Goal: Find specific page/section: Find specific page/section

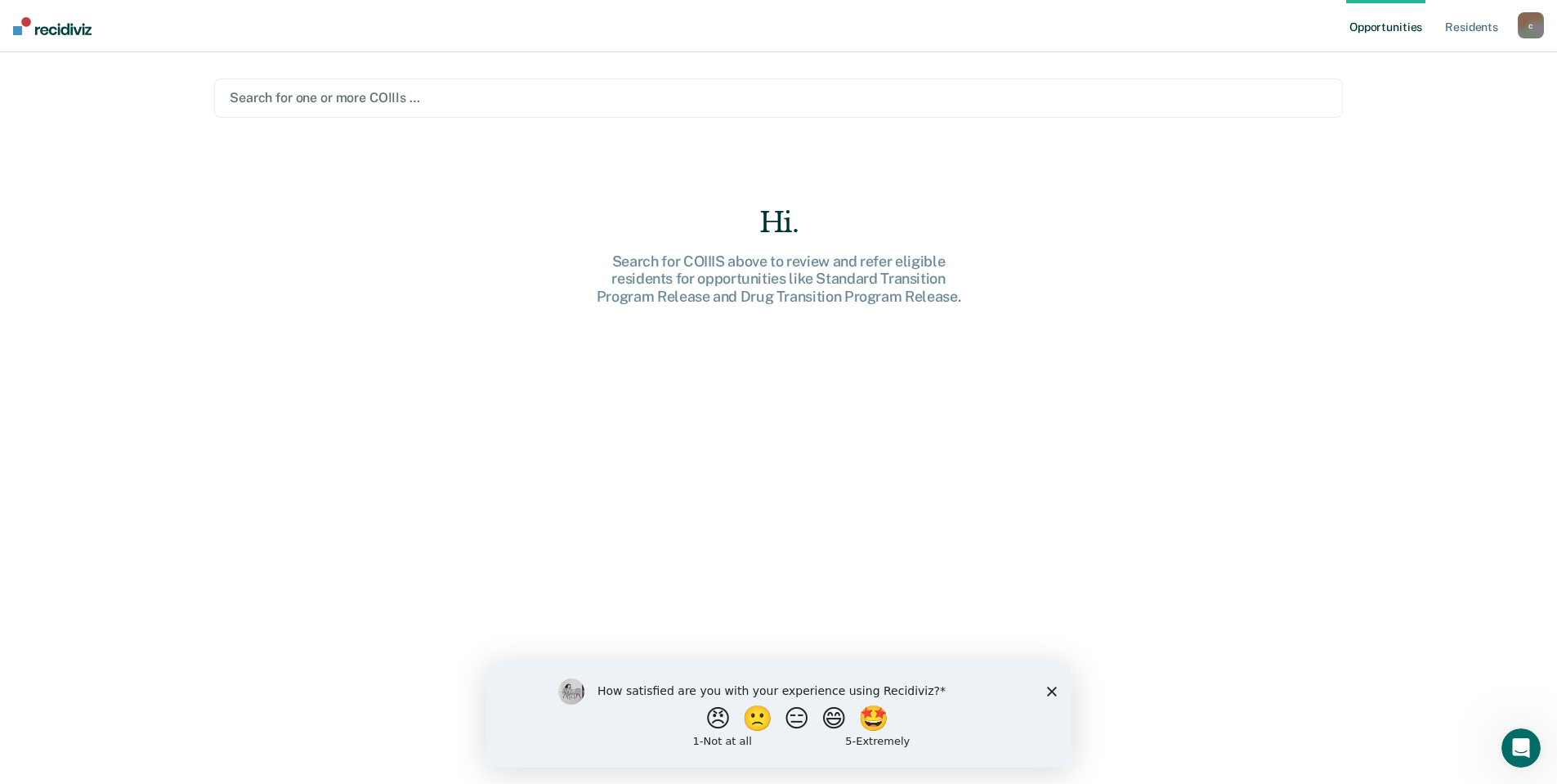
click at [370, 90] on div at bounding box center [778, 98] width 1097 height 19
click at [284, 93] on div at bounding box center [778, 98] width 1097 height 19
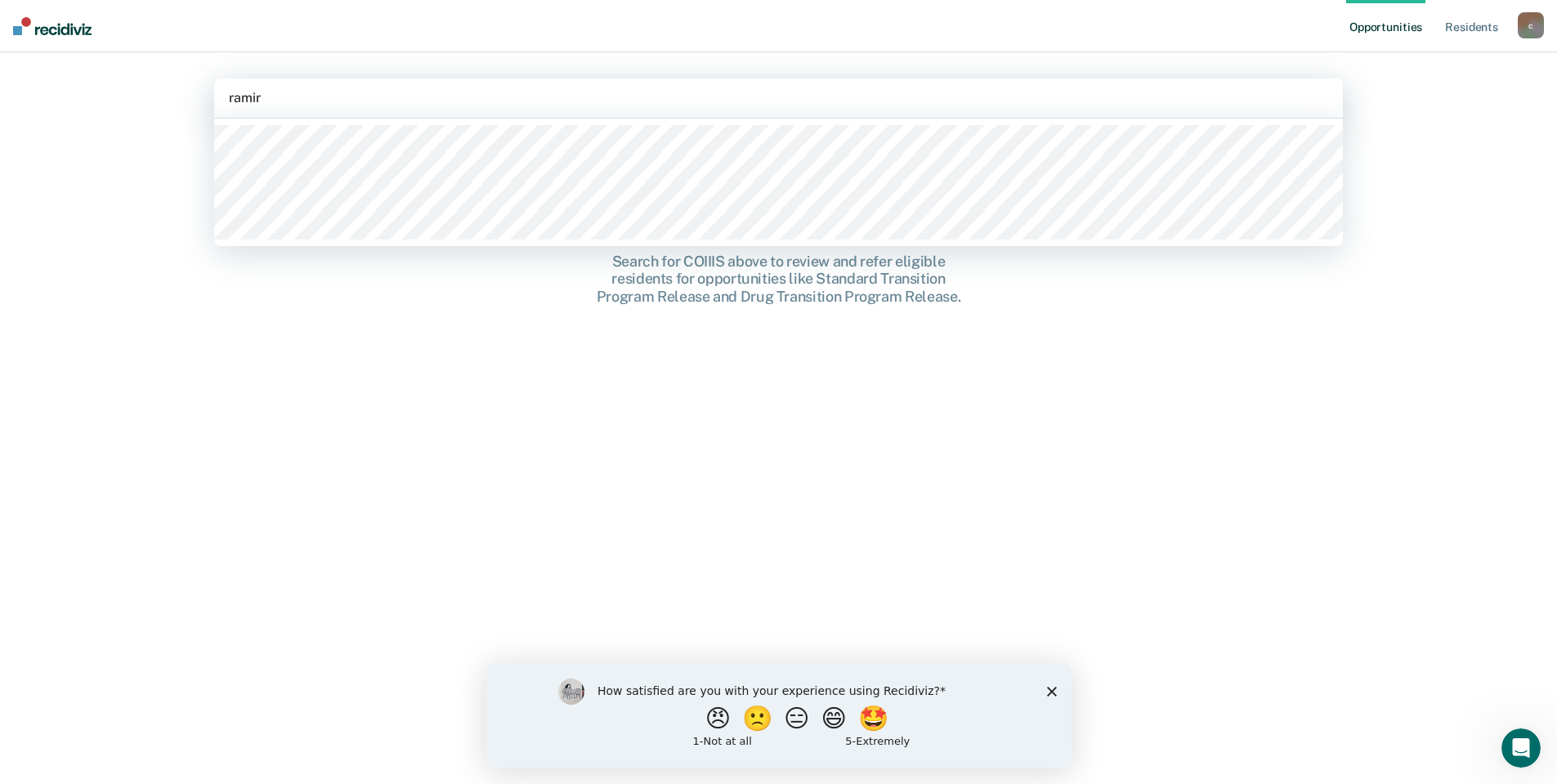
type input "ramire"
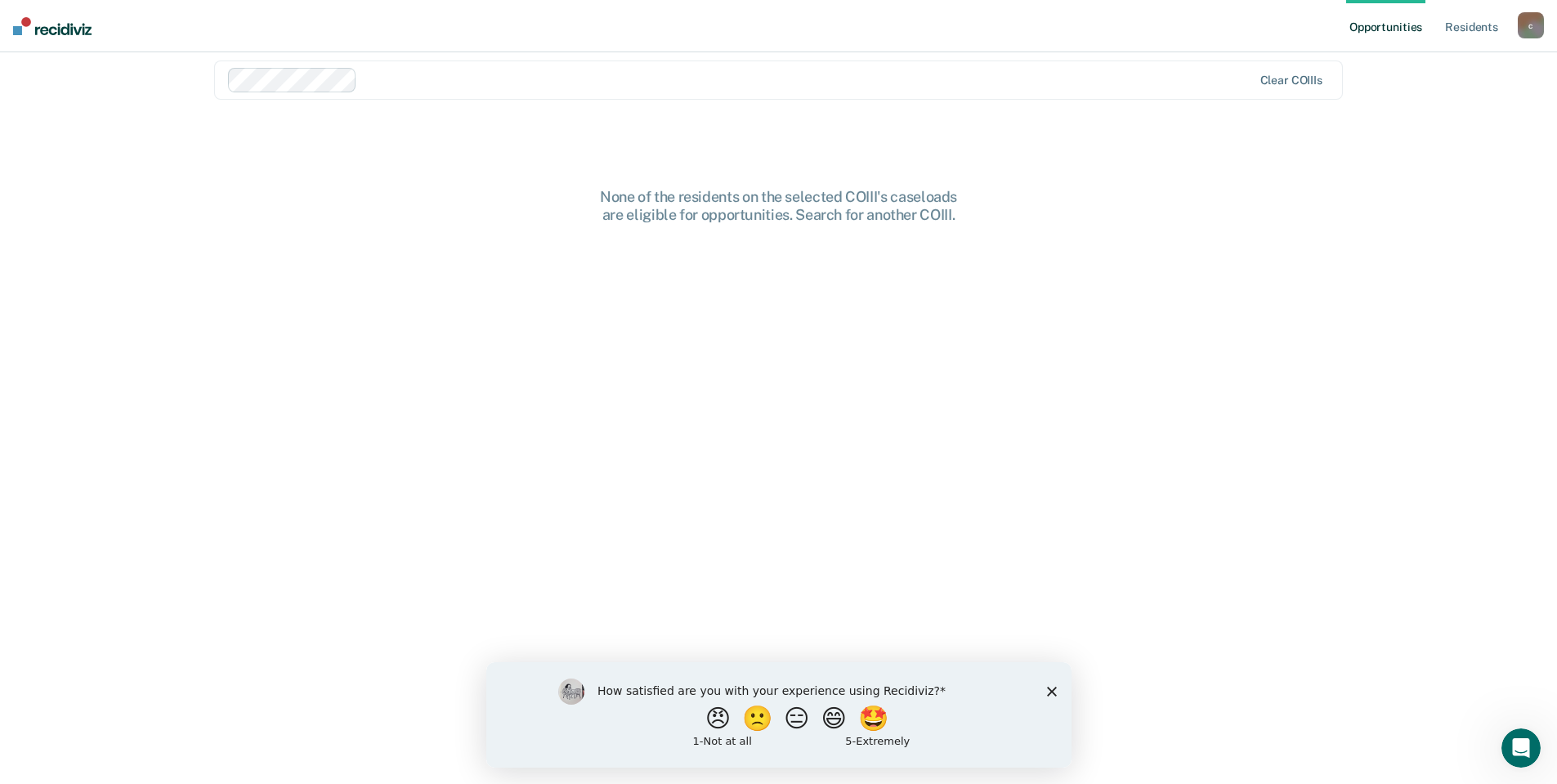
scroll to position [23, 0]
click at [1053, 688] on polygon "Close survey" at bounding box center [1050, 690] width 10 height 10
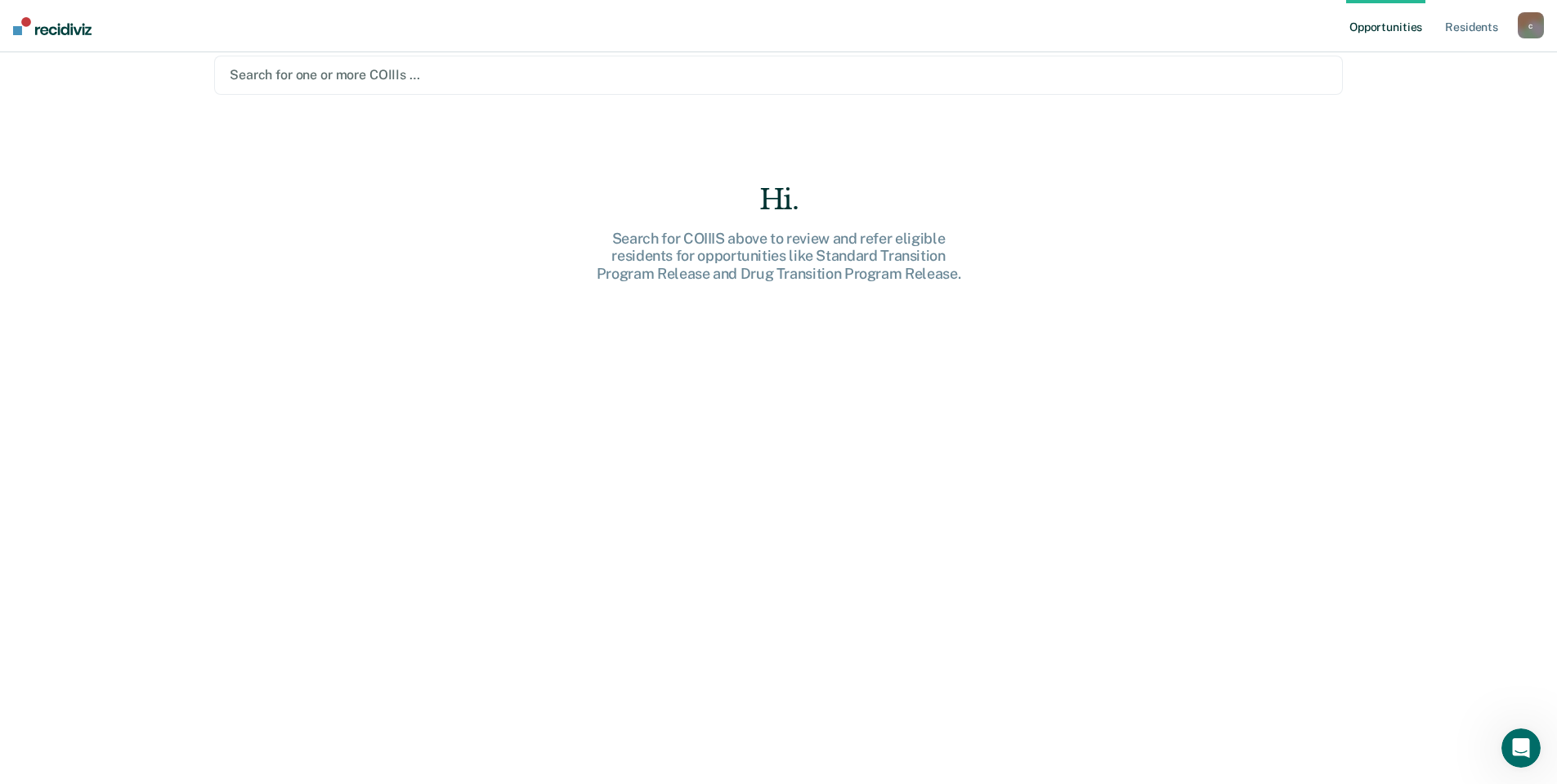
click at [311, 78] on div at bounding box center [778, 75] width 1097 height 19
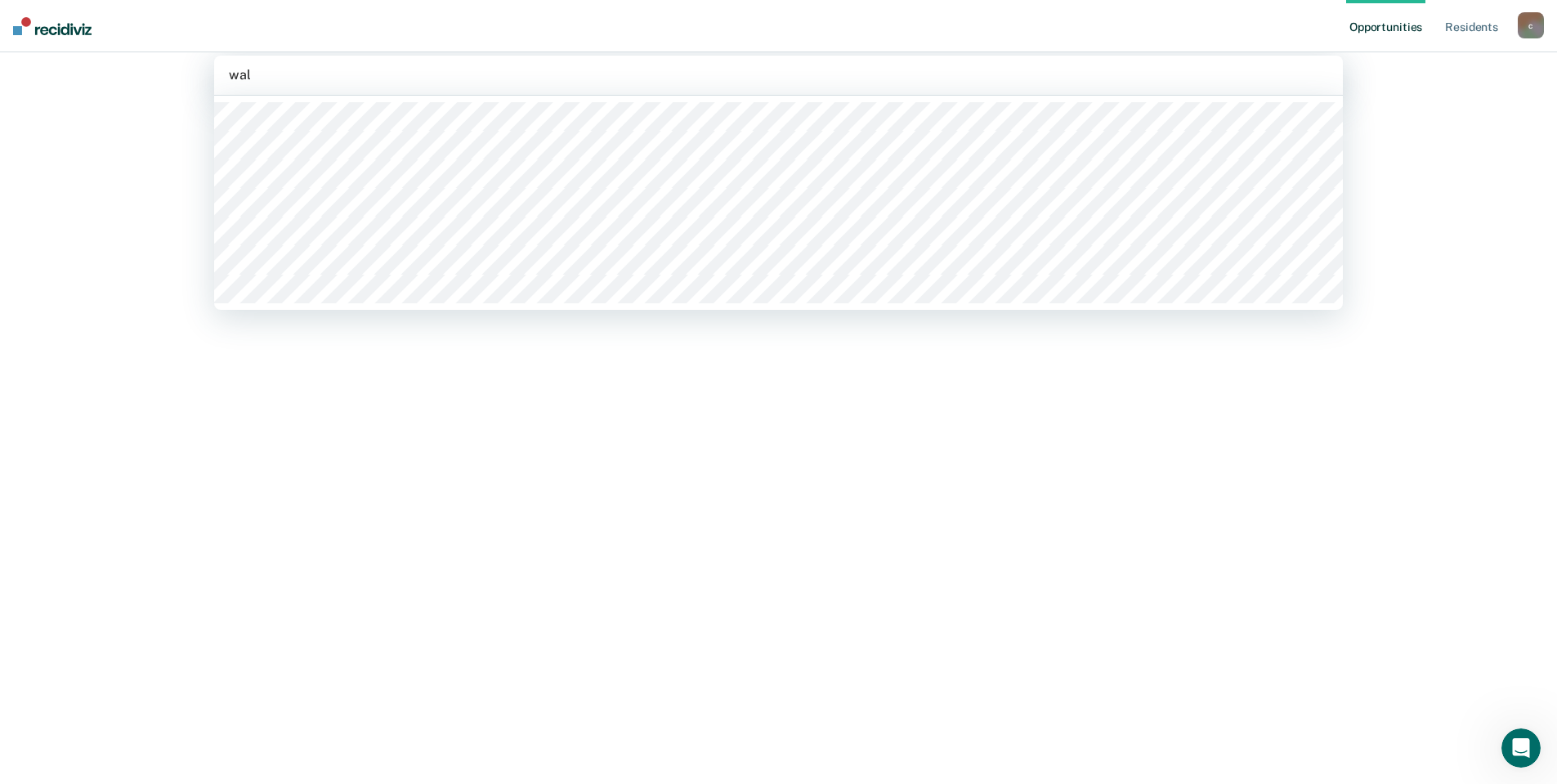
type input "wall"
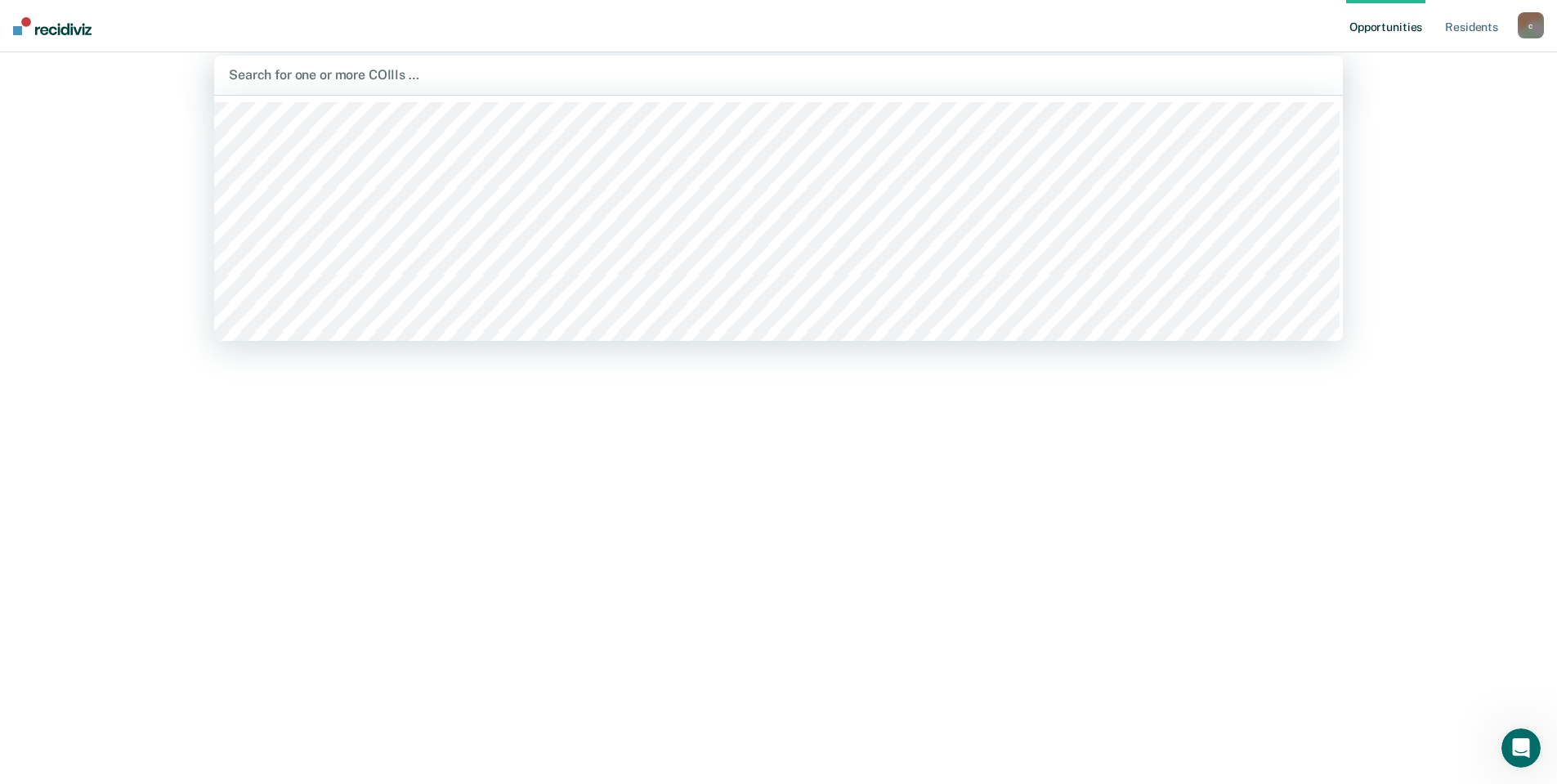
click at [297, 75] on div at bounding box center [778, 75] width 1099 height 19
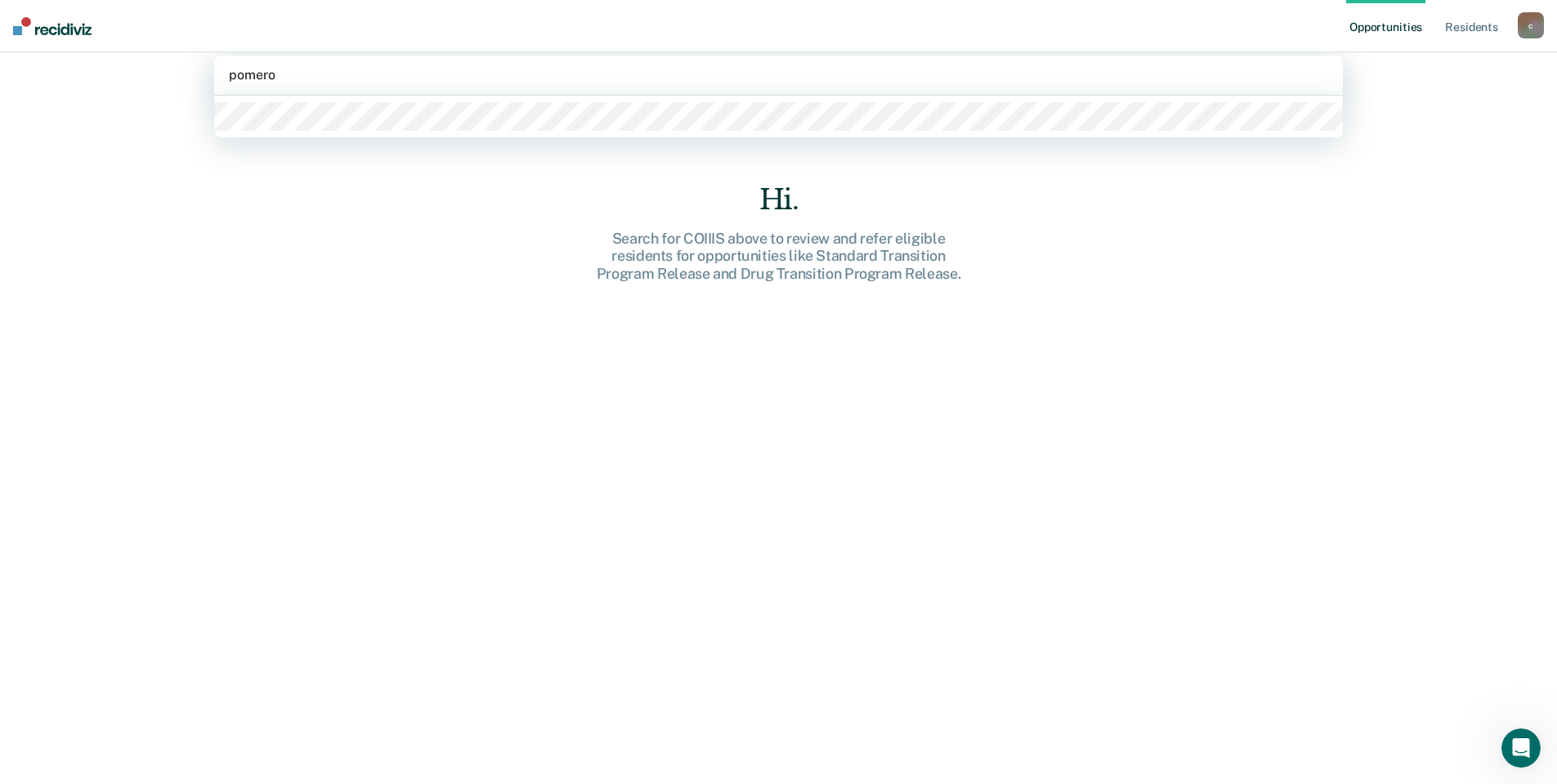
type input "[PERSON_NAME]"
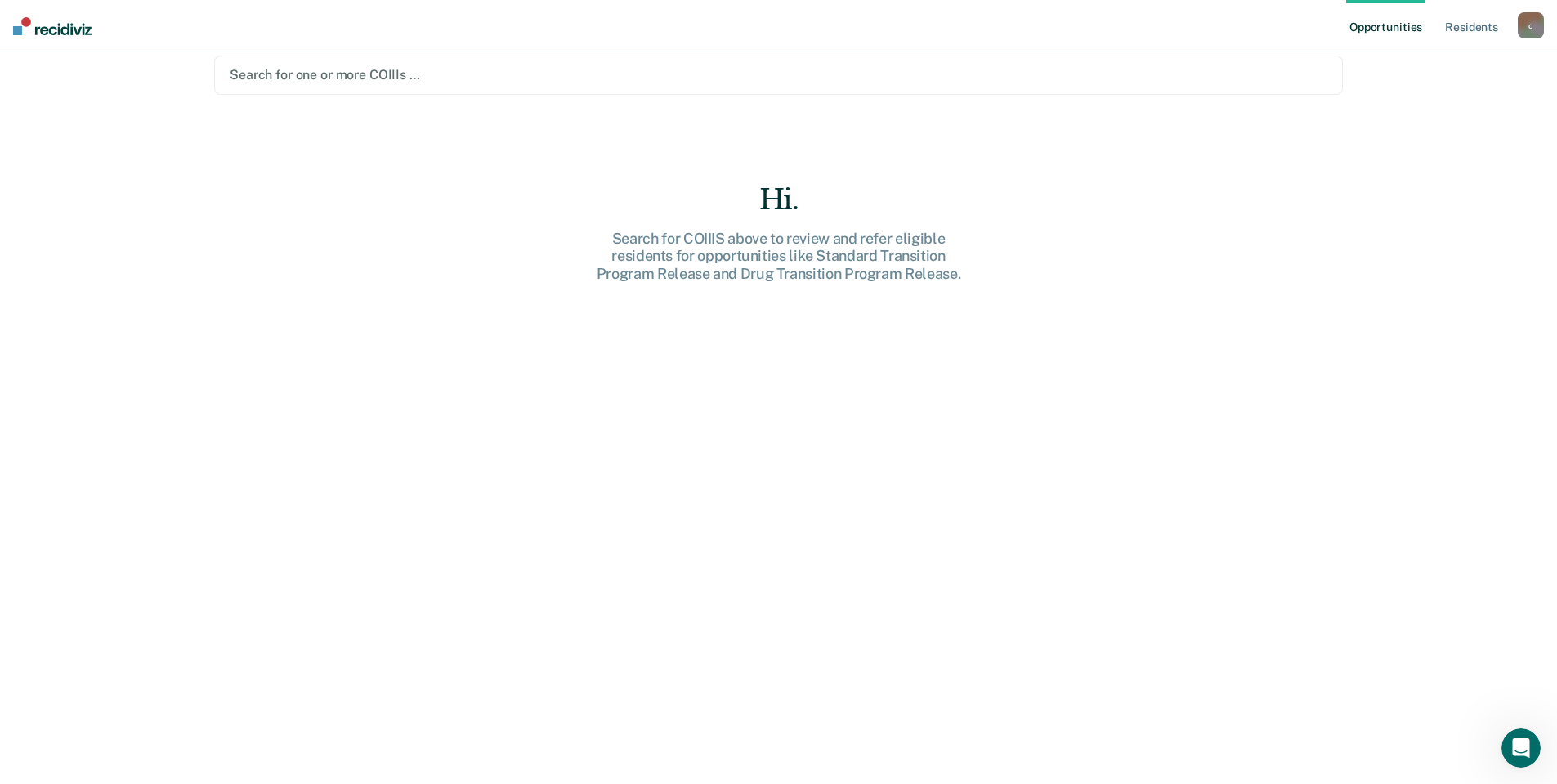
click at [285, 82] on div at bounding box center [778, 75] width 1097 height 19
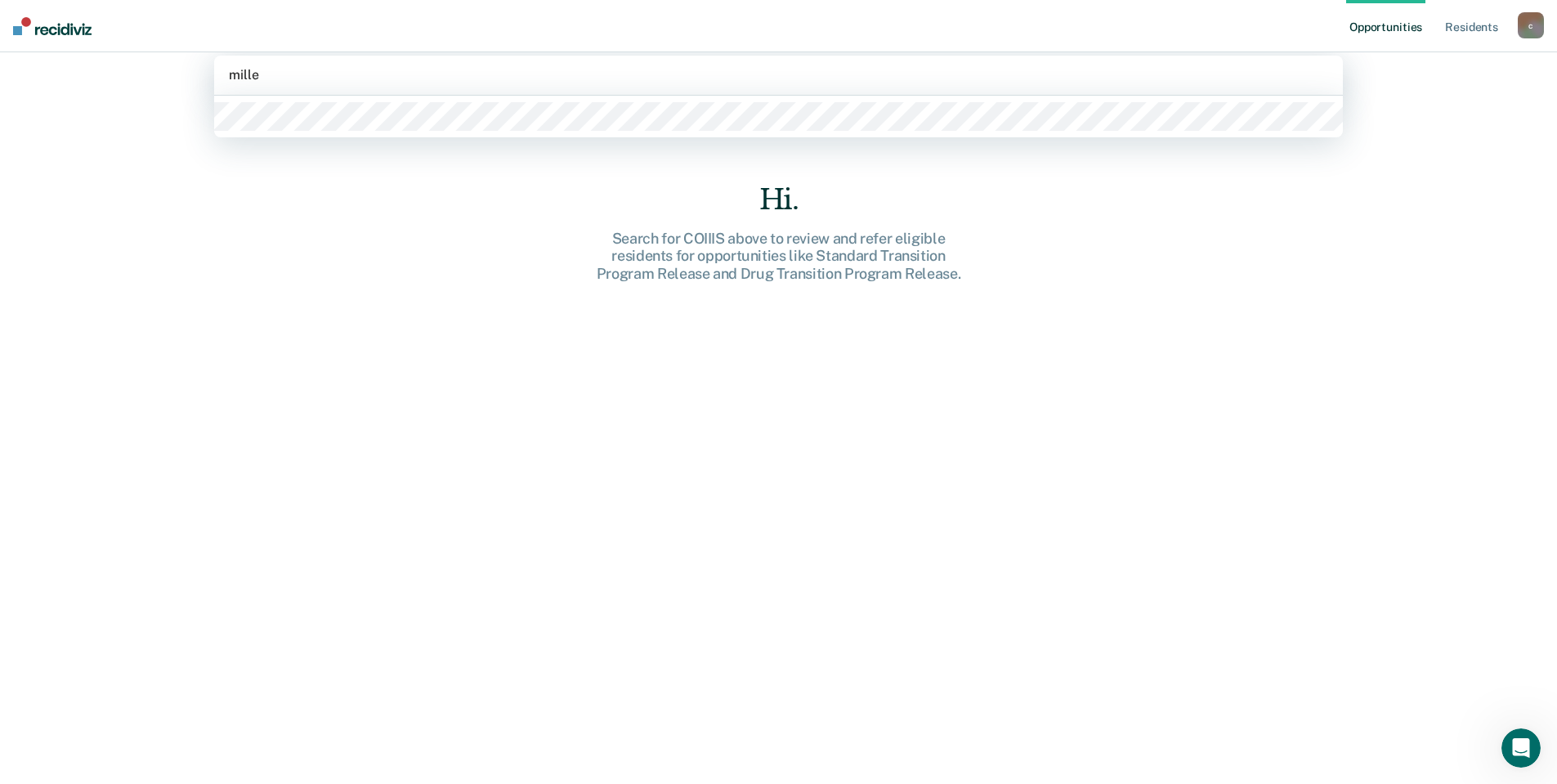
type input "[PERSON_NAME]"
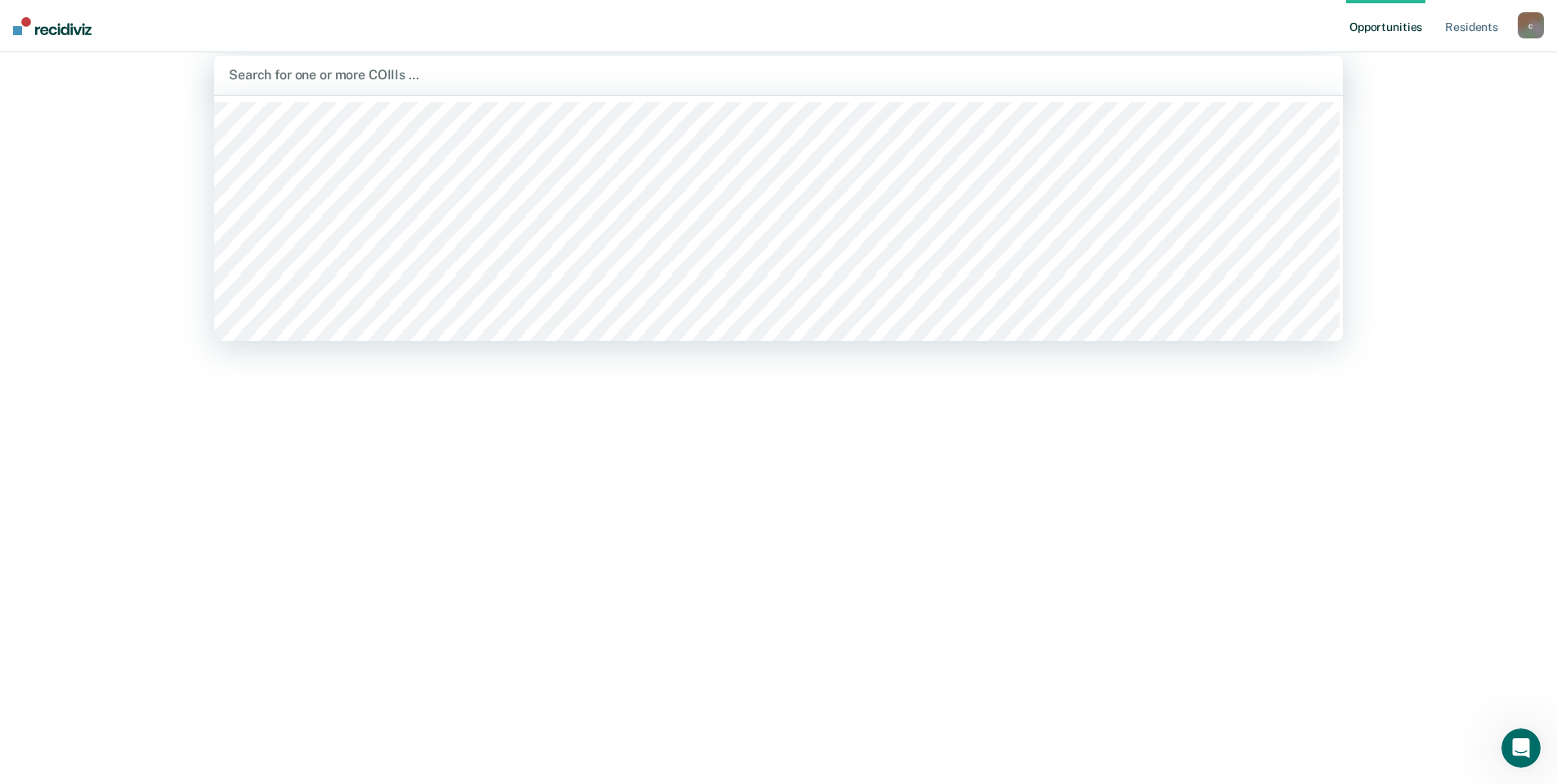
click at [305, 77] on div at bounding box center [778, 75] width 1099 height 19
type input "gue"
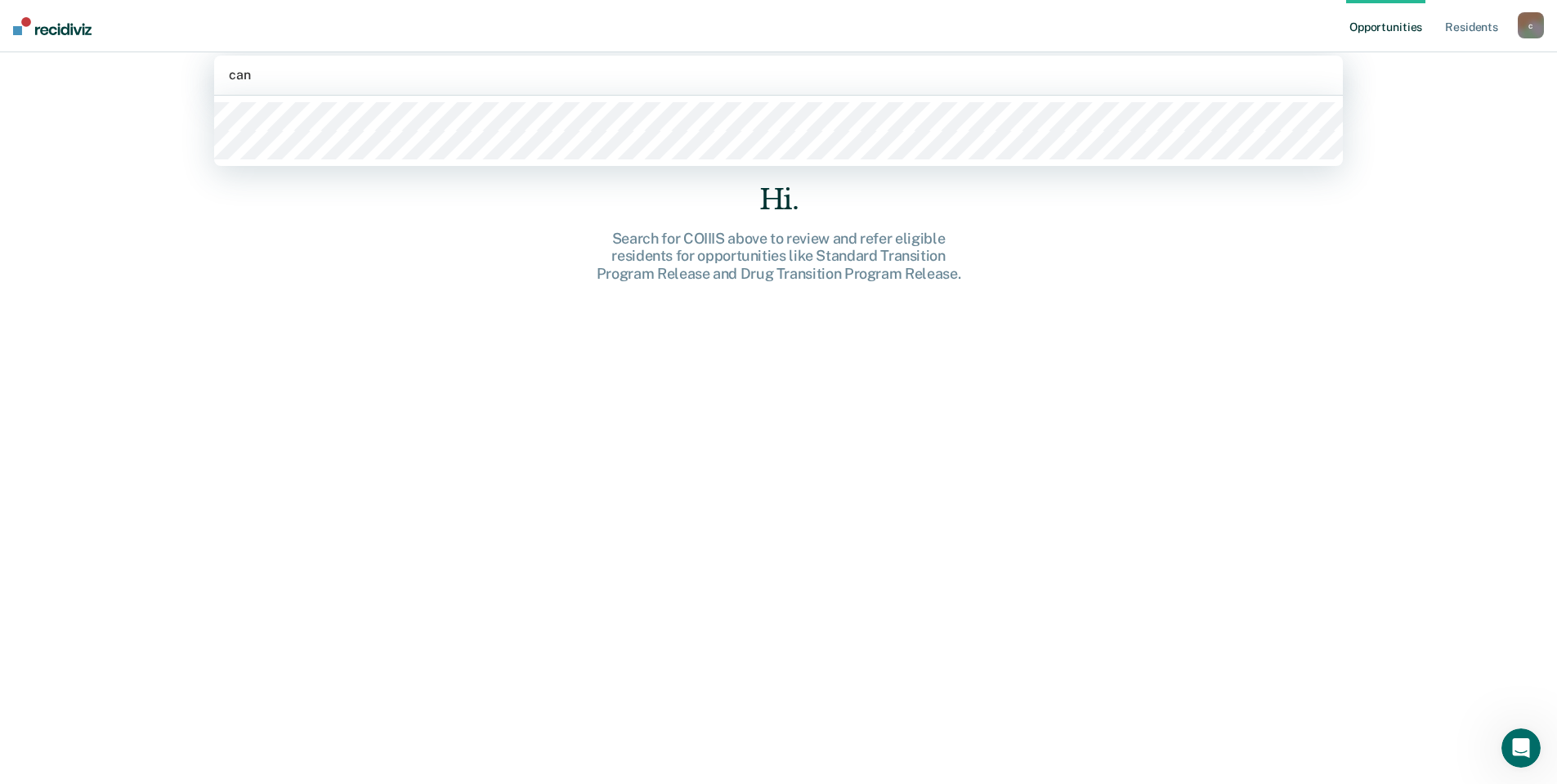
type input "cant"
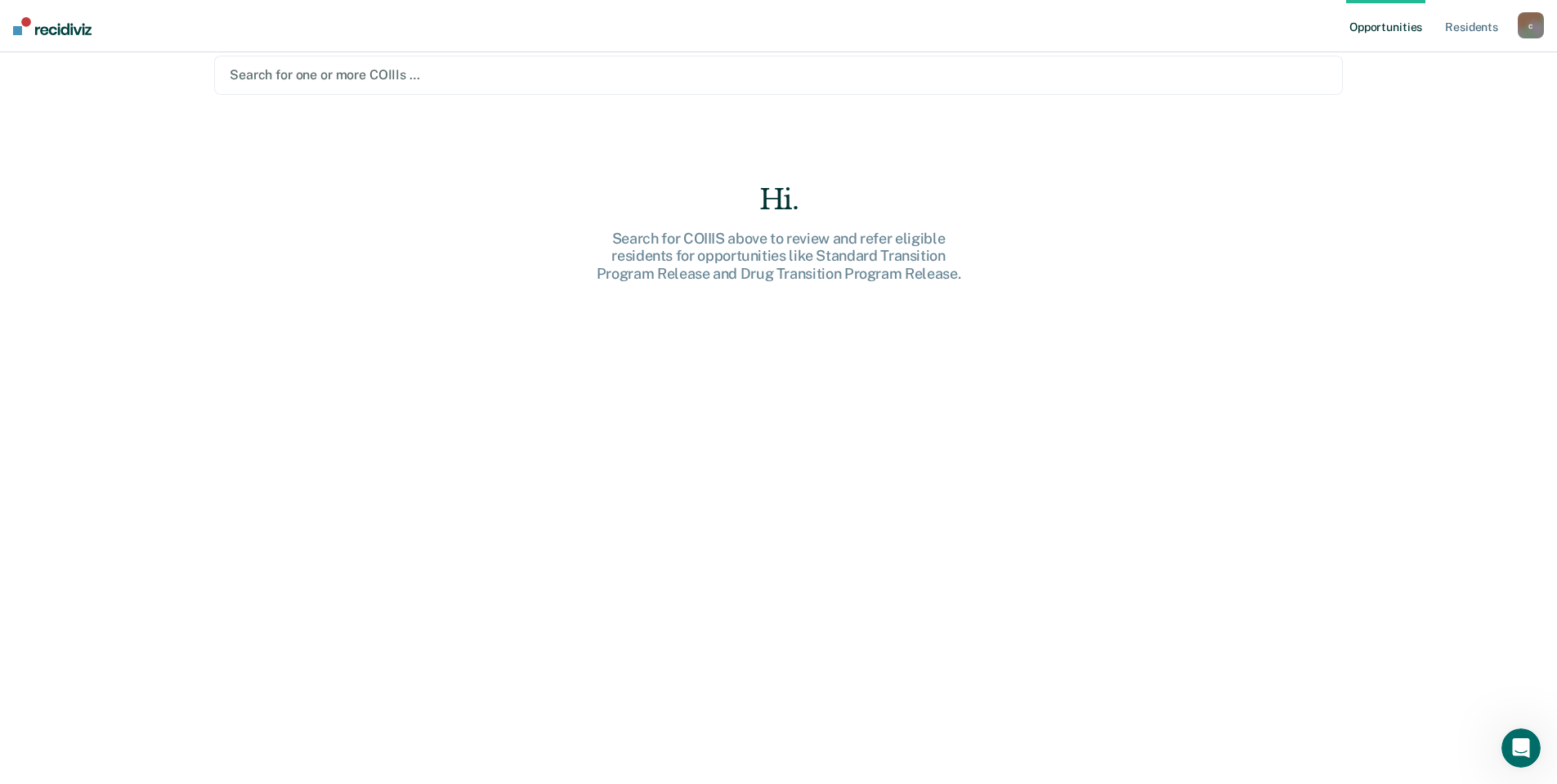
click at [303, 78] on div at bounding box center [778, 75] width 1097 height 19
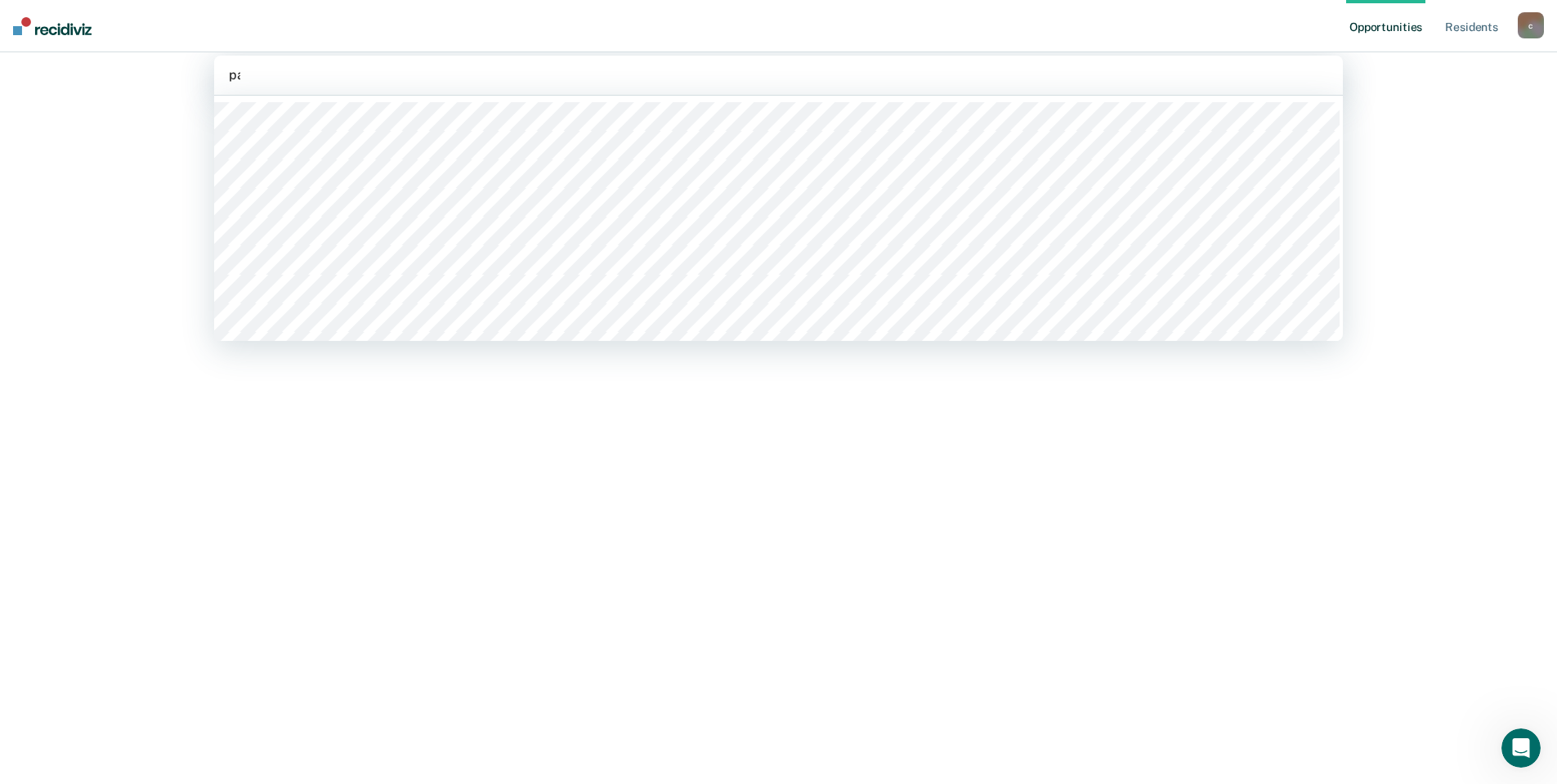
type input "pac"
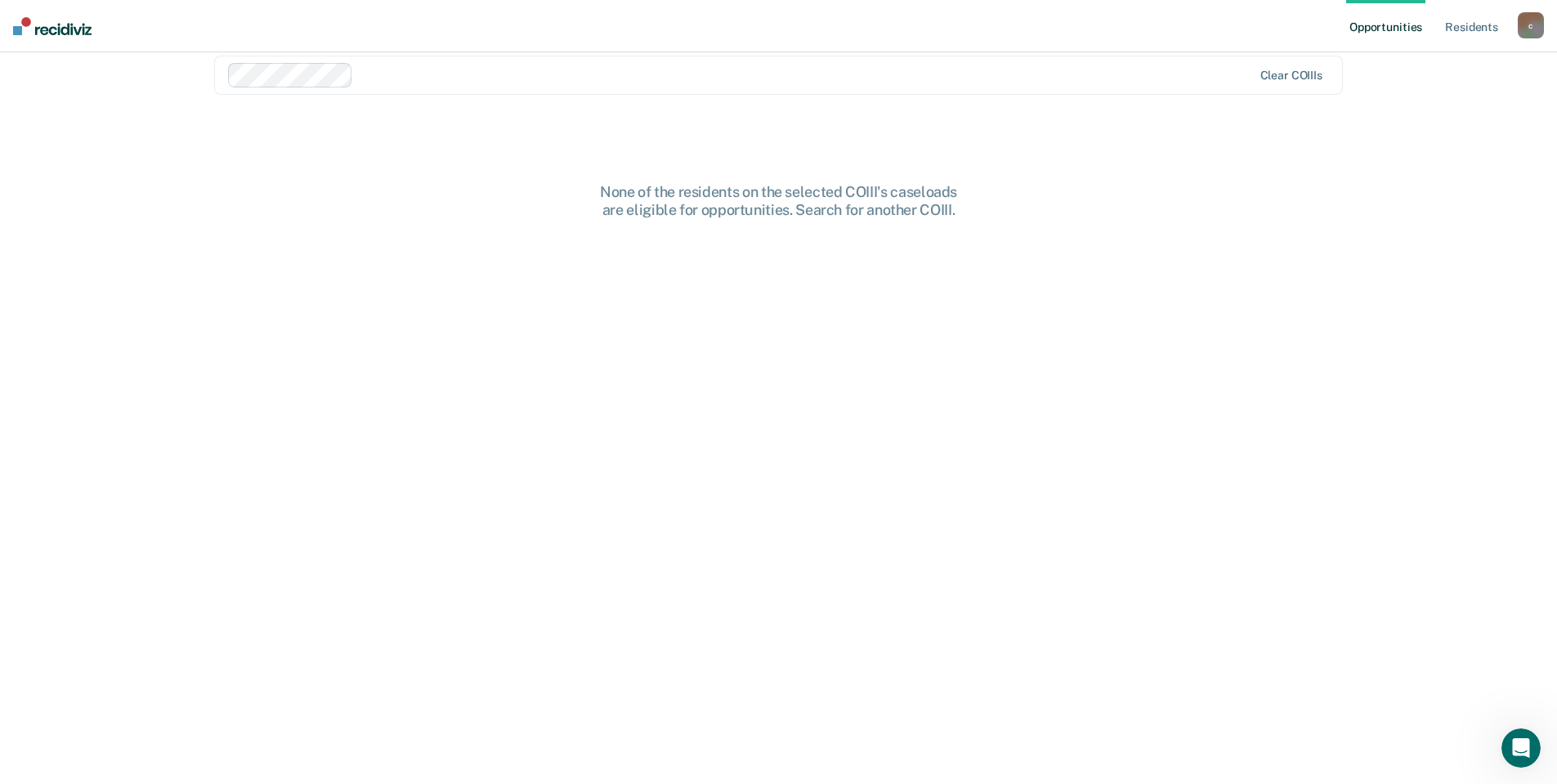
click at [291, 90] on div "Clear COIIIs" at bounding box center [778, 75] width 1128 height 39
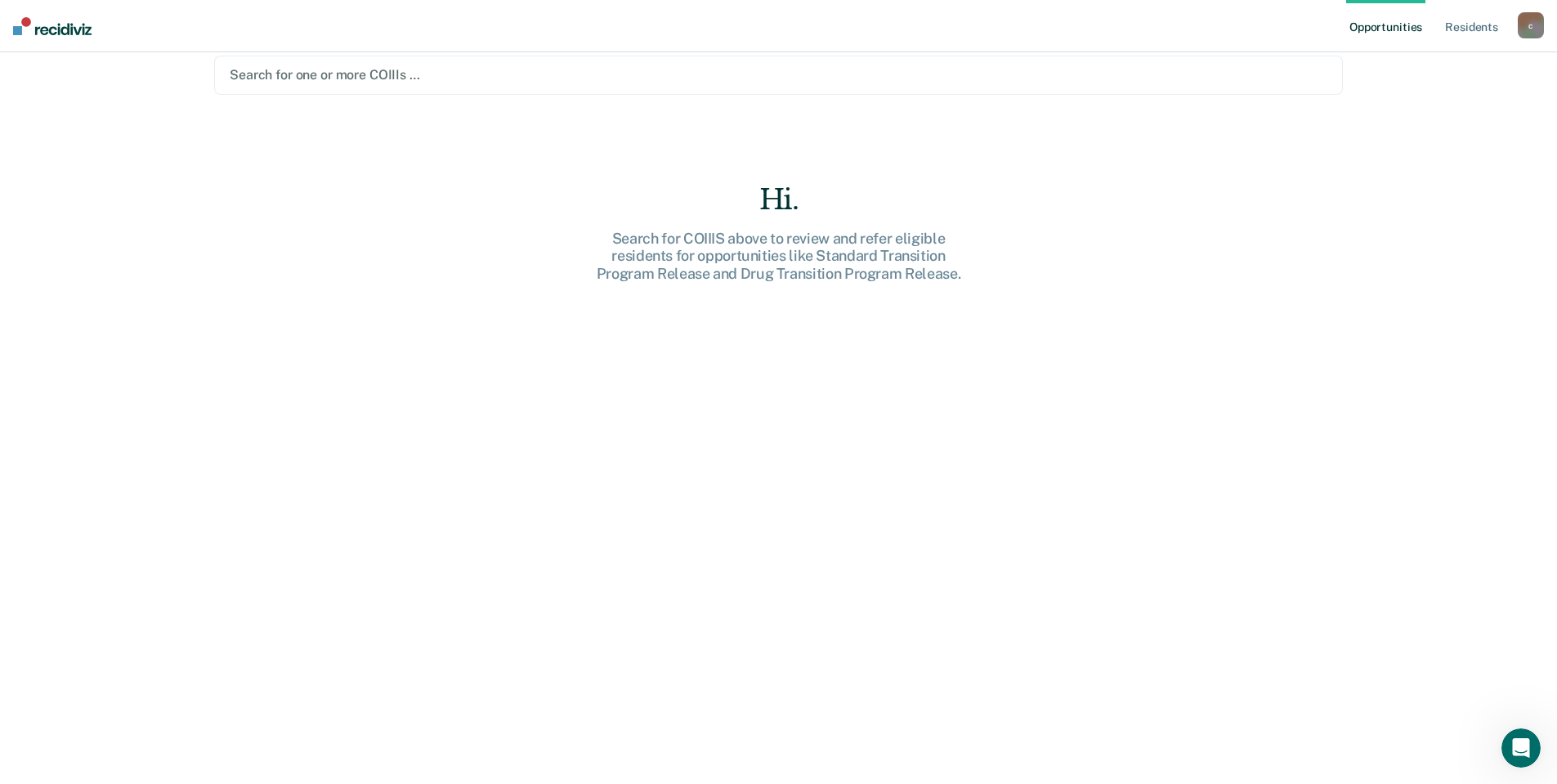
click at [311, 75] on div at bounding box center [778, 75] width 1097 height 19
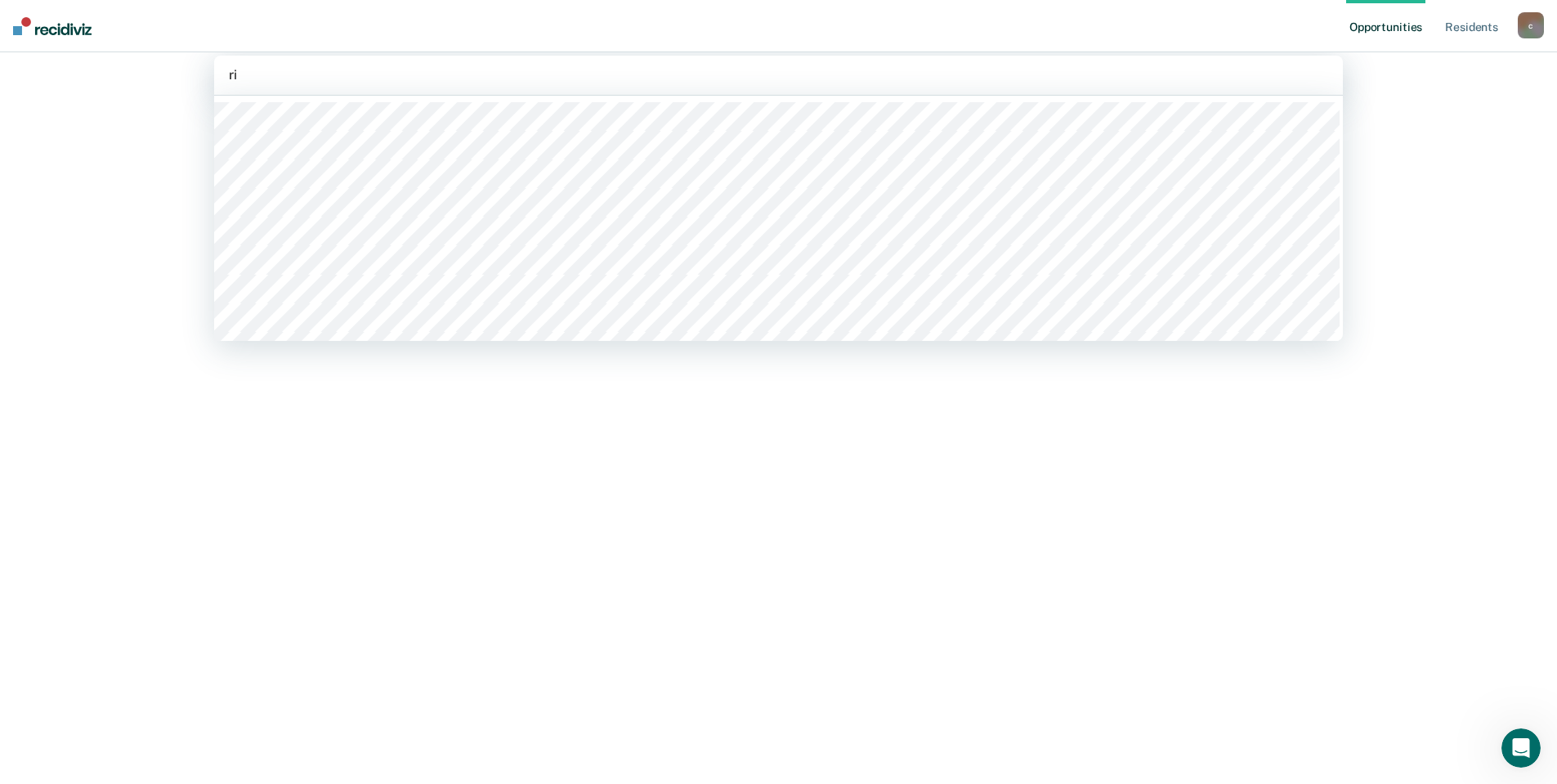
type input "riv"
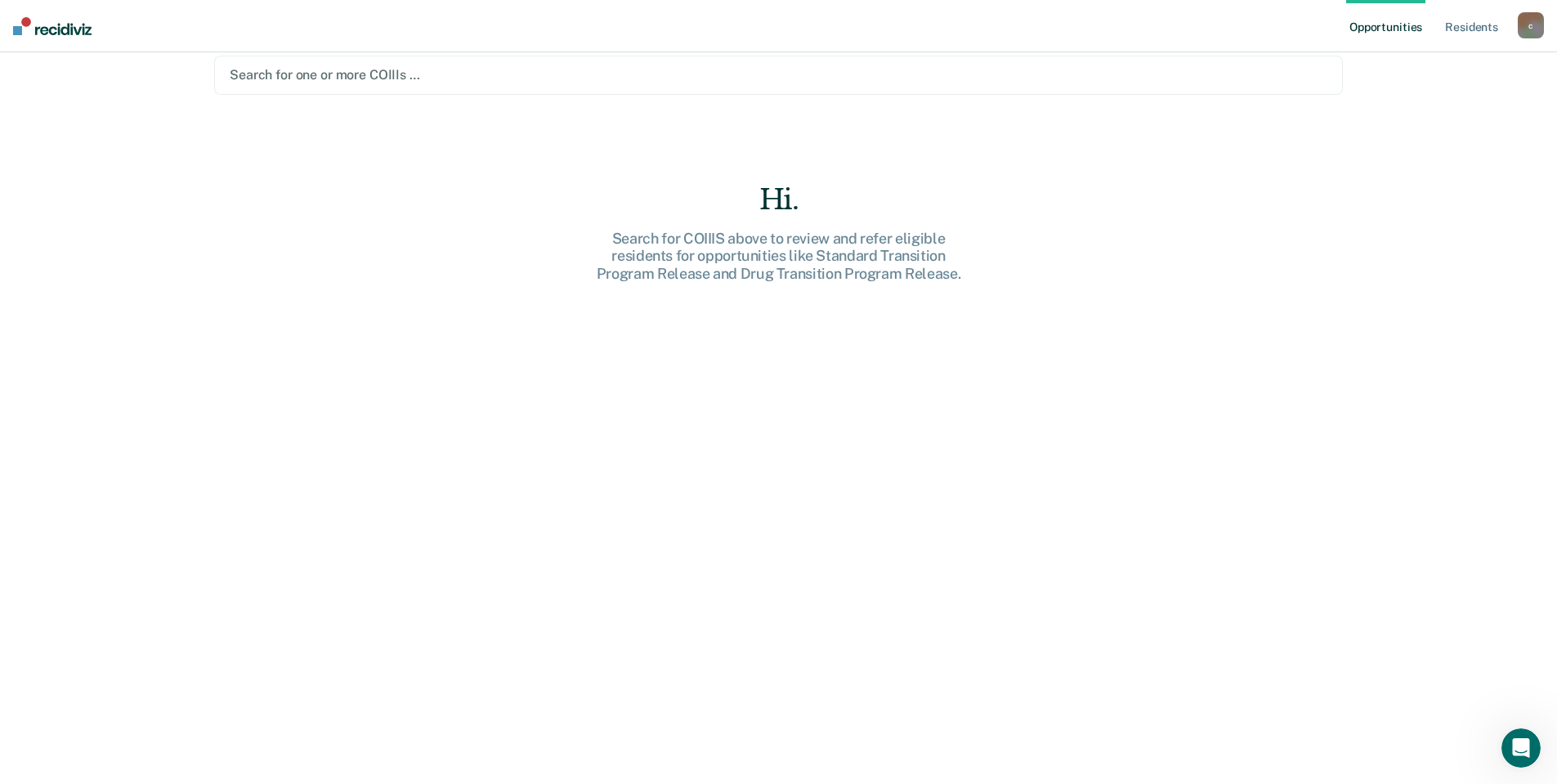
click at [274, 77] on div at bounding box center [778, 75] width 1097 height 19
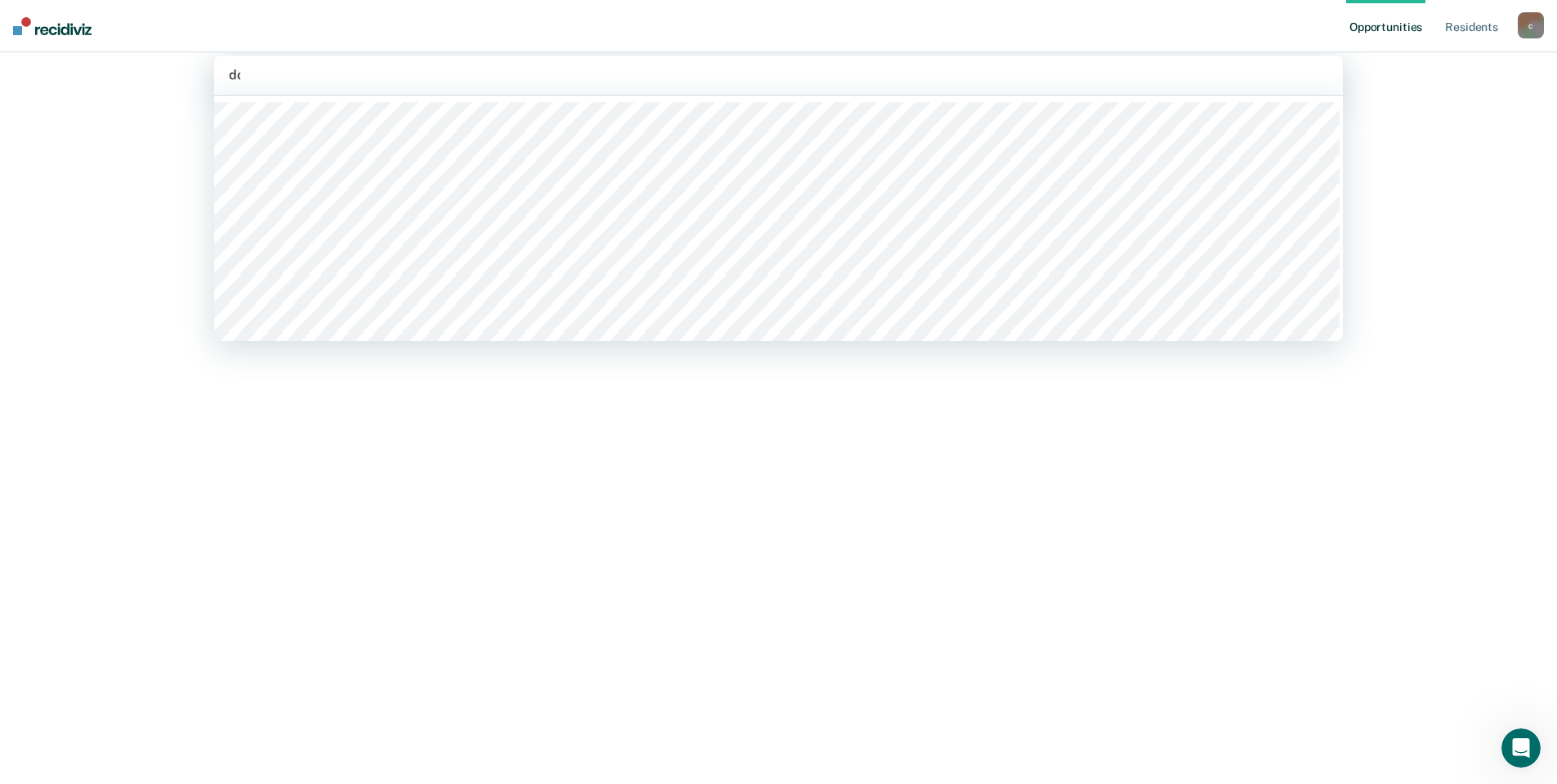
type input "dor"
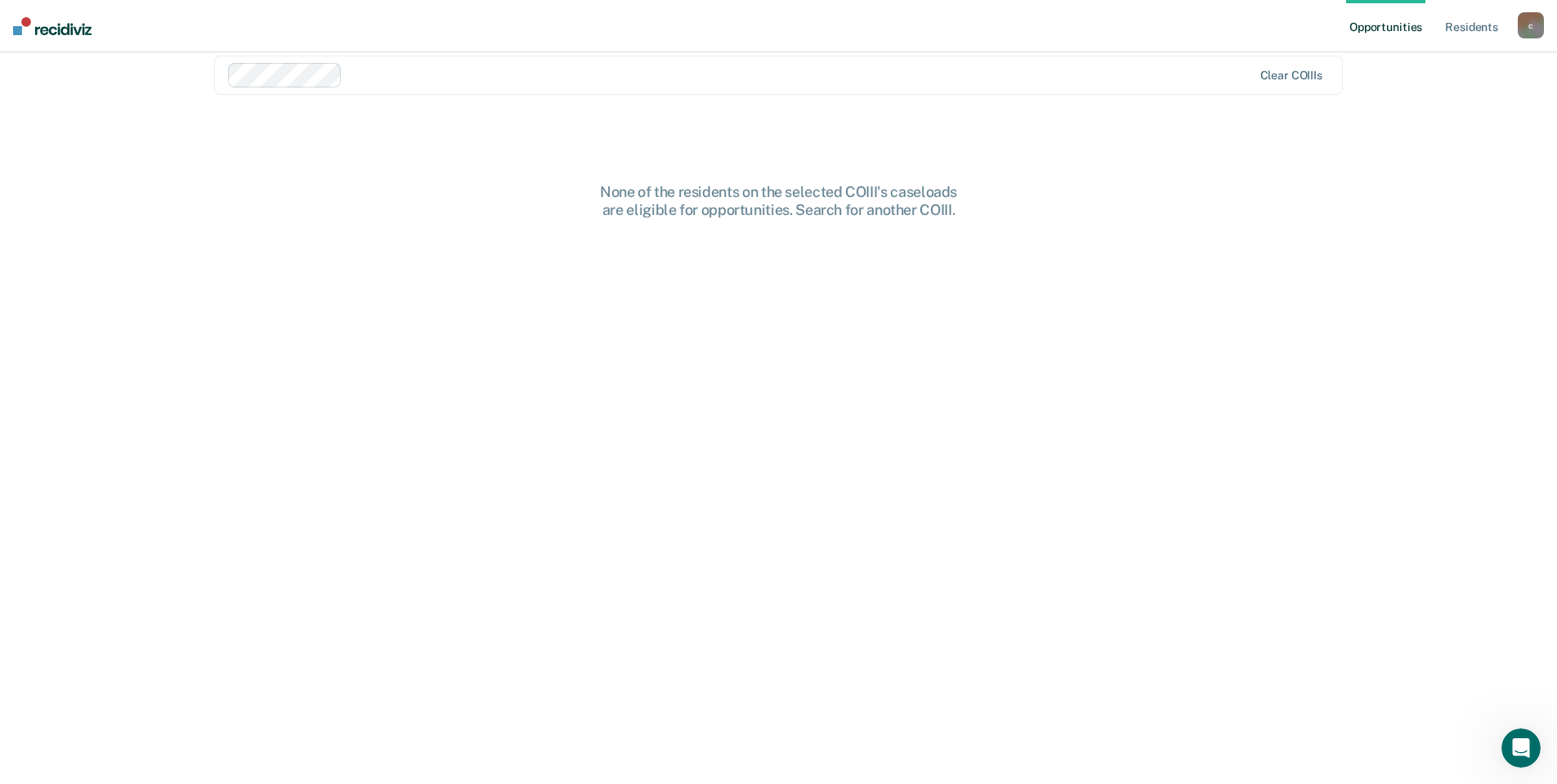
click at [1427, 265] on div "Opportunities Resident s [EMAIL_ADDRESS][DOMAIN_NAME] c Profile How it works Lo…" at bounding box center [778, 369] width 1557 height 784
click at [1533, 21] on div "c" at bounding box center [1531, 25] width 26 height 26
click at [1408, 245] on div "Opportunities Resident s [EMAIL_ADDRESS][DOMAIN_NAME] c Profile How it works Lo…" at bounding box center [778, 369] width 1557 height 784
